Goal: Task Accomplishment & Management: Manage account settings

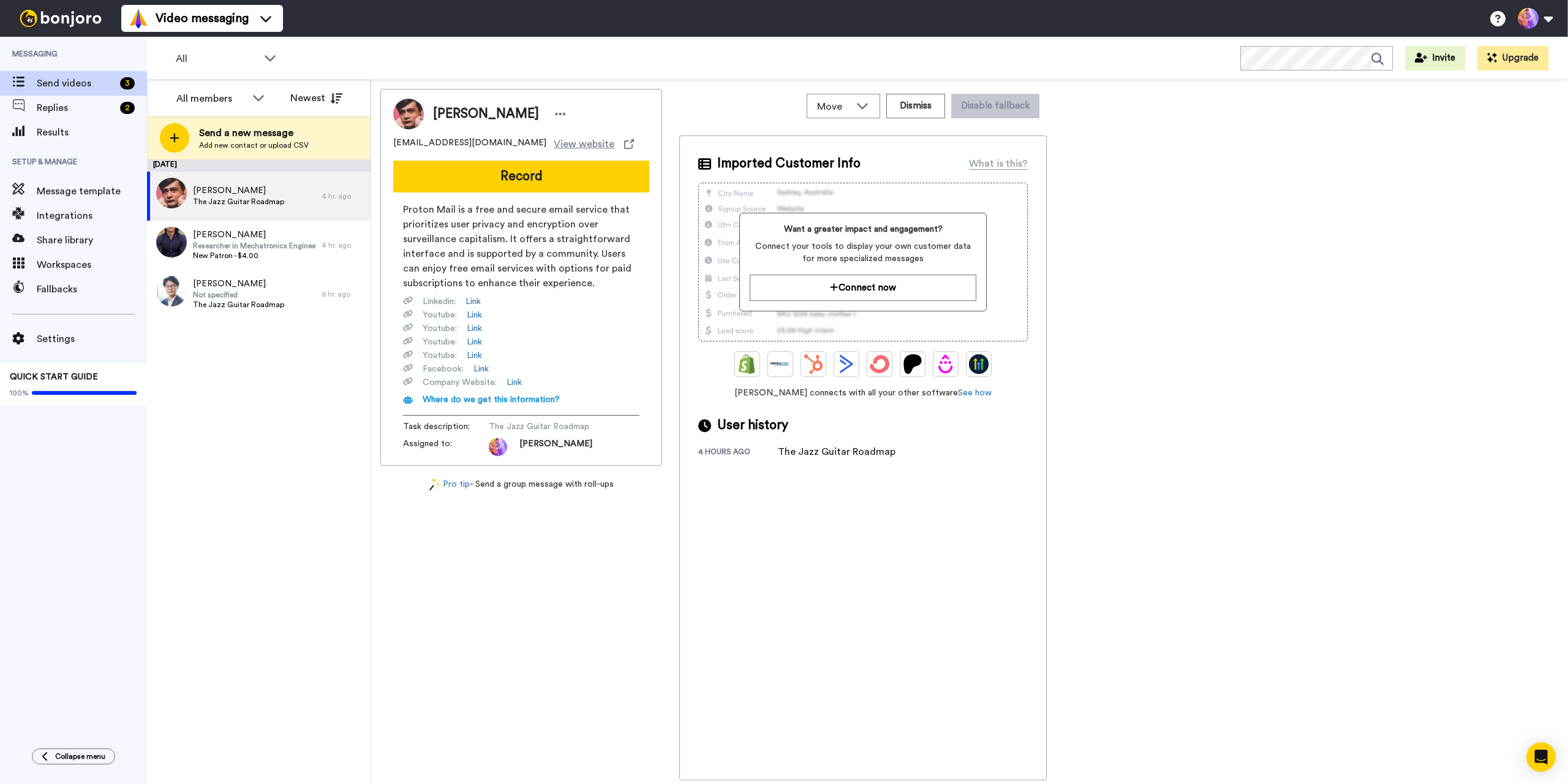
drag, startPoint x: 1351, startPoint y: 568, endPoint x: 1260, endPoint y: 580, distance: 91.8
click at [1351, 568] on div "Harry Thompson-Cook harrytcook@pm.me View website Record Proton Mail is a free …" at bounding box center [970, 434] width 1179 height 691
click at [1432, 596] on div "Harry Thompson-Cook harrytcook@pm.me View website Record Proton Mail is a free …" at bounding box center [970, 434] width 1179 height 691
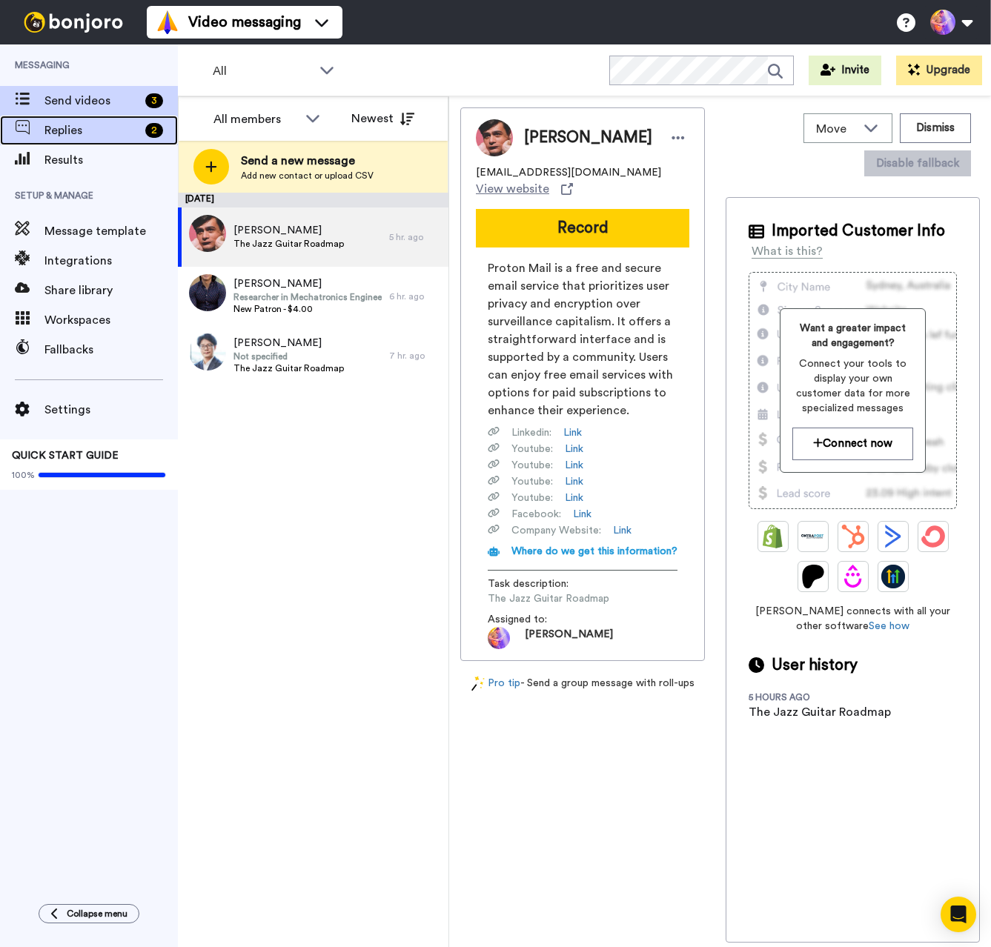
drag, startPoint x: 122, startPoint y: 122, endPoint x: 107, endPoint y: 122, distance: 14.8
click at [107, 122] on span "Replies" at bounding box center [91, 131] width 95 height 18
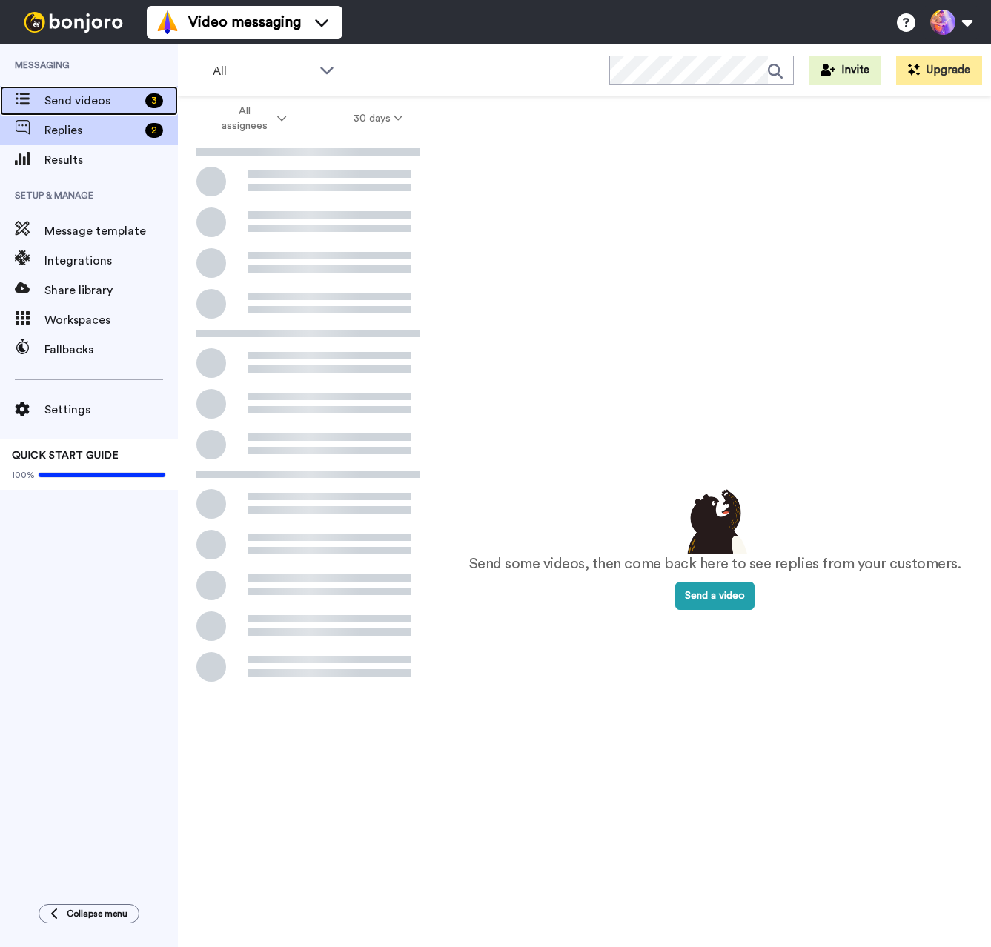
click at [94, 100] on span "Send videos" at bounding box center [91, 101] width 95 height 18
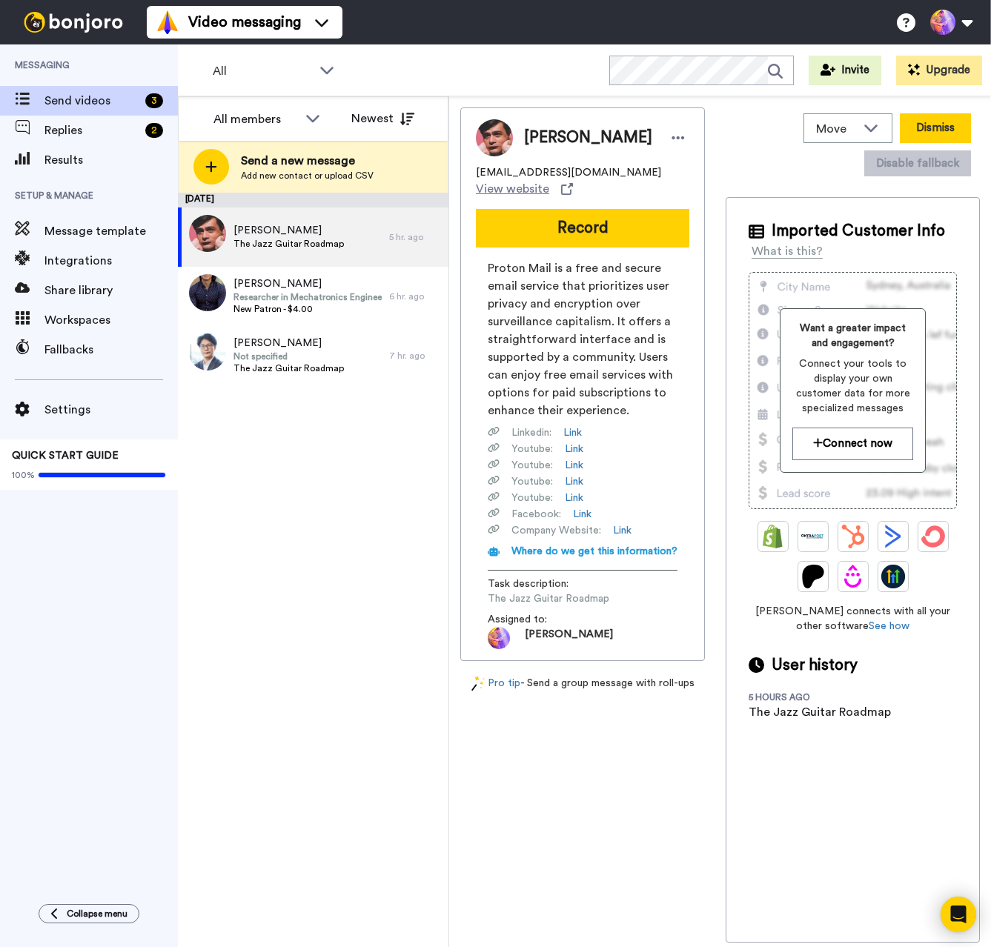
click at [943, 125] on button "Dismiss" at bounding box center [935, 128] width 71 height 30
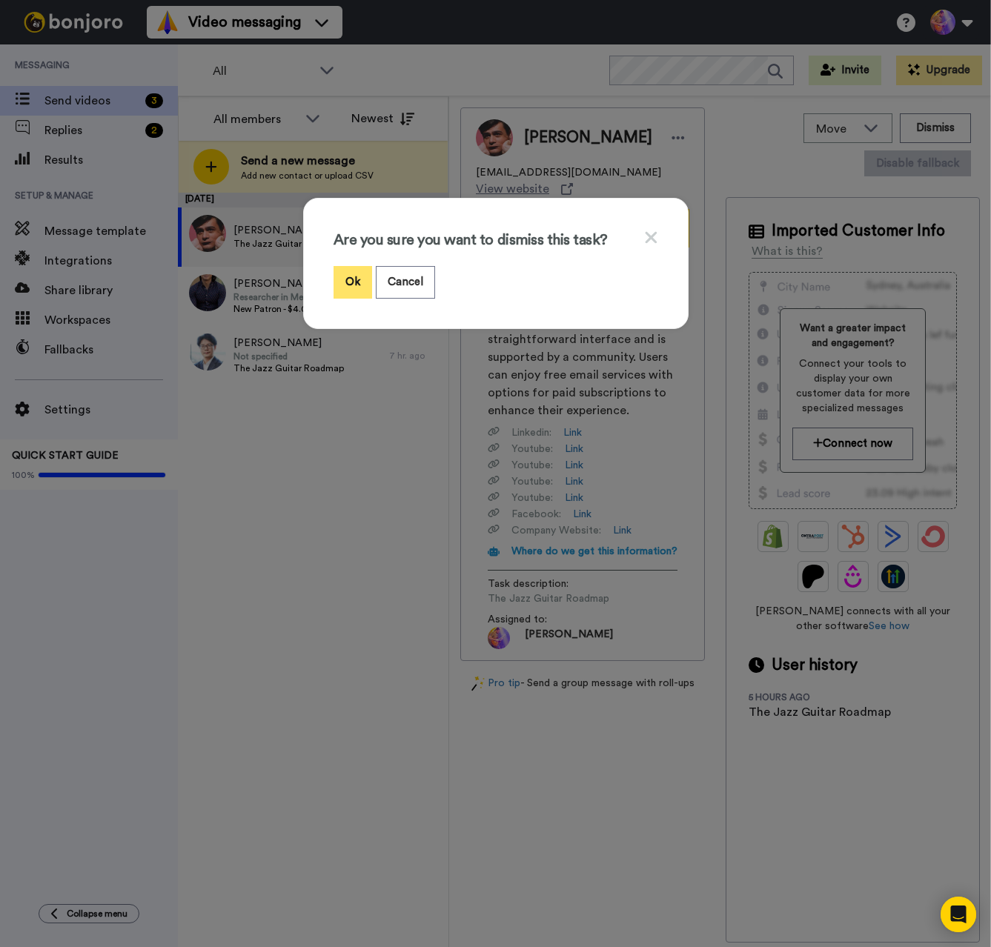
click at [339, 286] on button "Ok" at bounding box center [352, 282] width 39 height 32
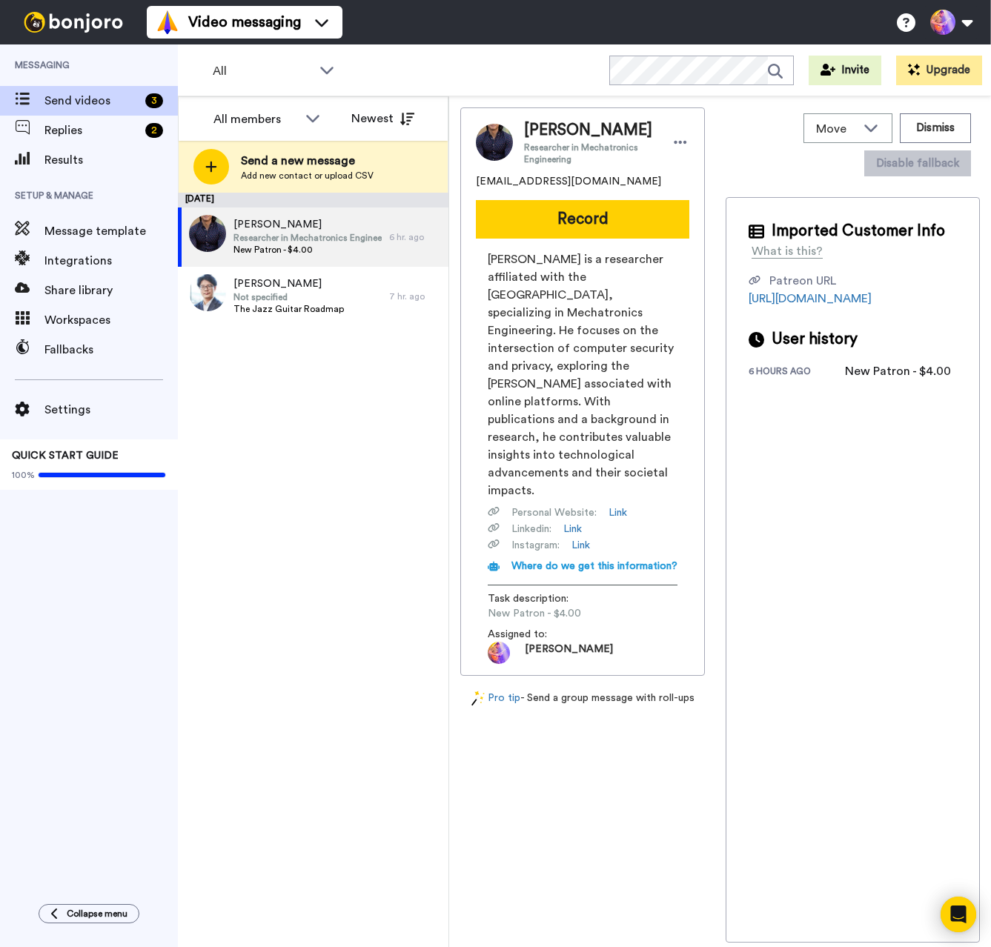
click at [350, 506] on div "[DATE] [PERSON_NAME] Researcher in Mechatronics Engineering New Patron - $4.00 …" at bounding box center [313, 570] width 271 height 754
click at [319, 399] on div "[DATE] [PERSON_NAME] Researcher in Mechatronics Engineering New Patron - $4.00 …" at bounding box center [313, 570] width 271 height 754
